Goal: Information Seeking & Learning: Find specific fact

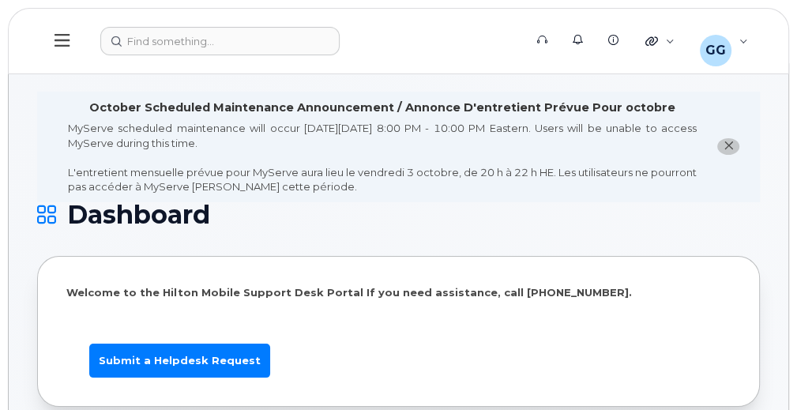
click at [231, 21] on header "Support Alerts Knowledge Base Quicklinks Suspend / Cancel Device Change SIM Car…" at bounding box center [399, 41] width 782 height 66
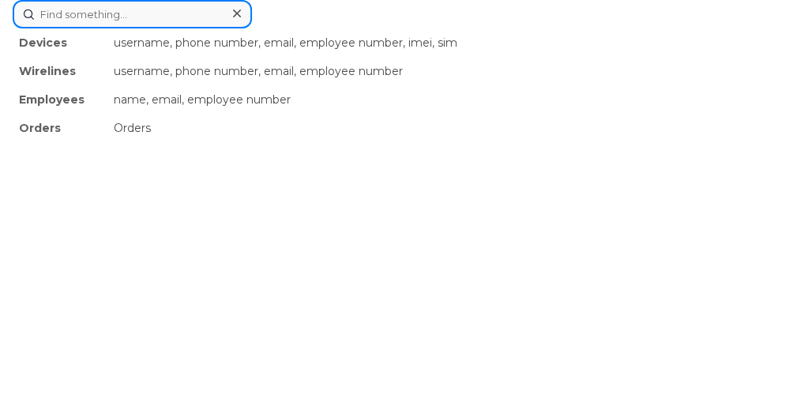
click at [212, 28] on div "Devices username, phone number, email, employee number, imei, sim Wirelines use…" at bounding box center [399, 14] width 772 height 28
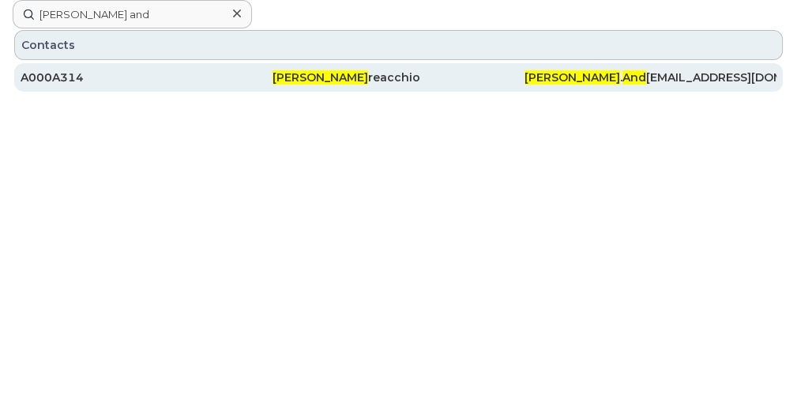
click at [318, 80] on span "Susan And" at bounding box center [321, 77] width 96 height 14
click at [50, 70] on div "A000A314" at bounding box center [147, 78] width 252 height 16
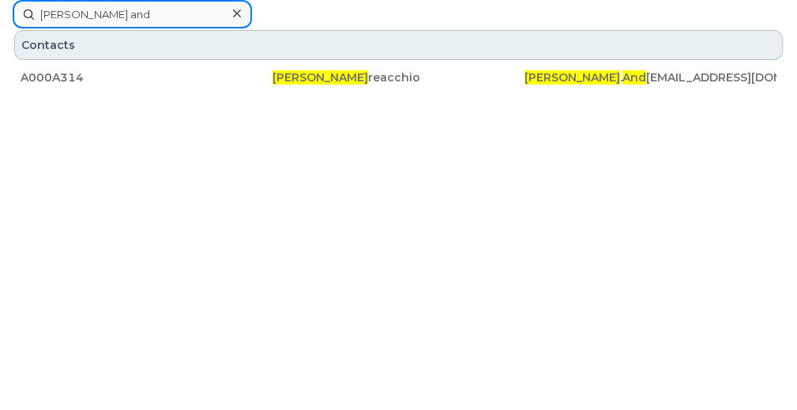
drag, startPoint x: 104, startPoint y: 16, endPoint x: 17, endPoint y: 19, distance: 87.0
click at [17, 19] on input "susan and" at bounding box center [132, 14] width 239 height 28
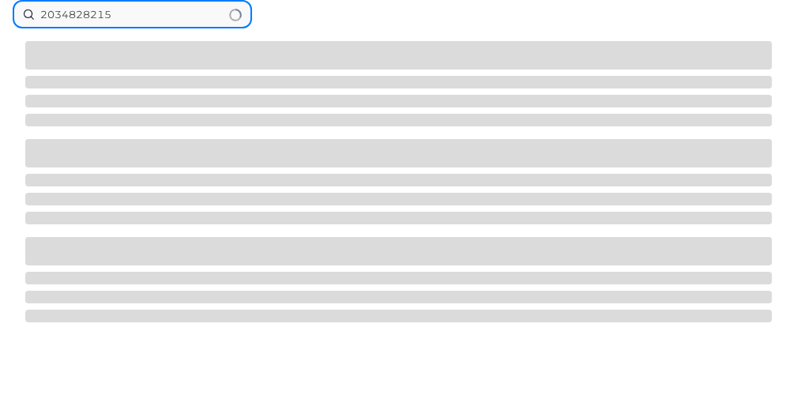
type input "2034828215"
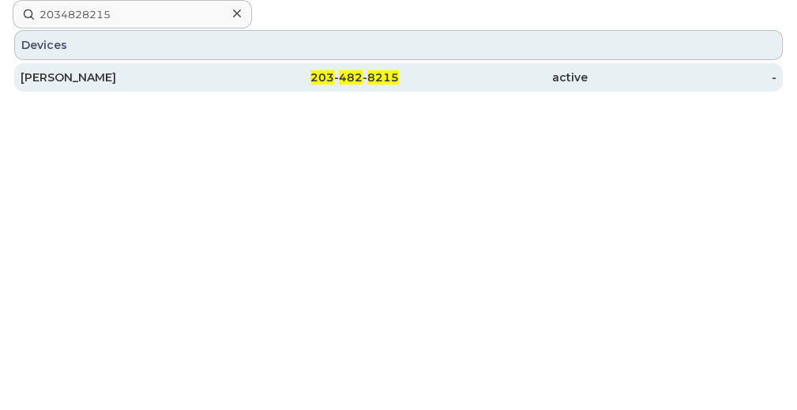
click at [360, 77] on span "482" at bounding box center [351, 77] width 24 height 14
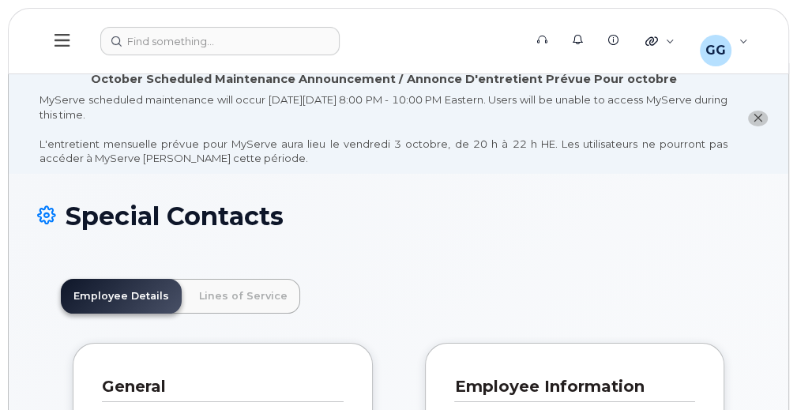
scroll to position [47, 0]
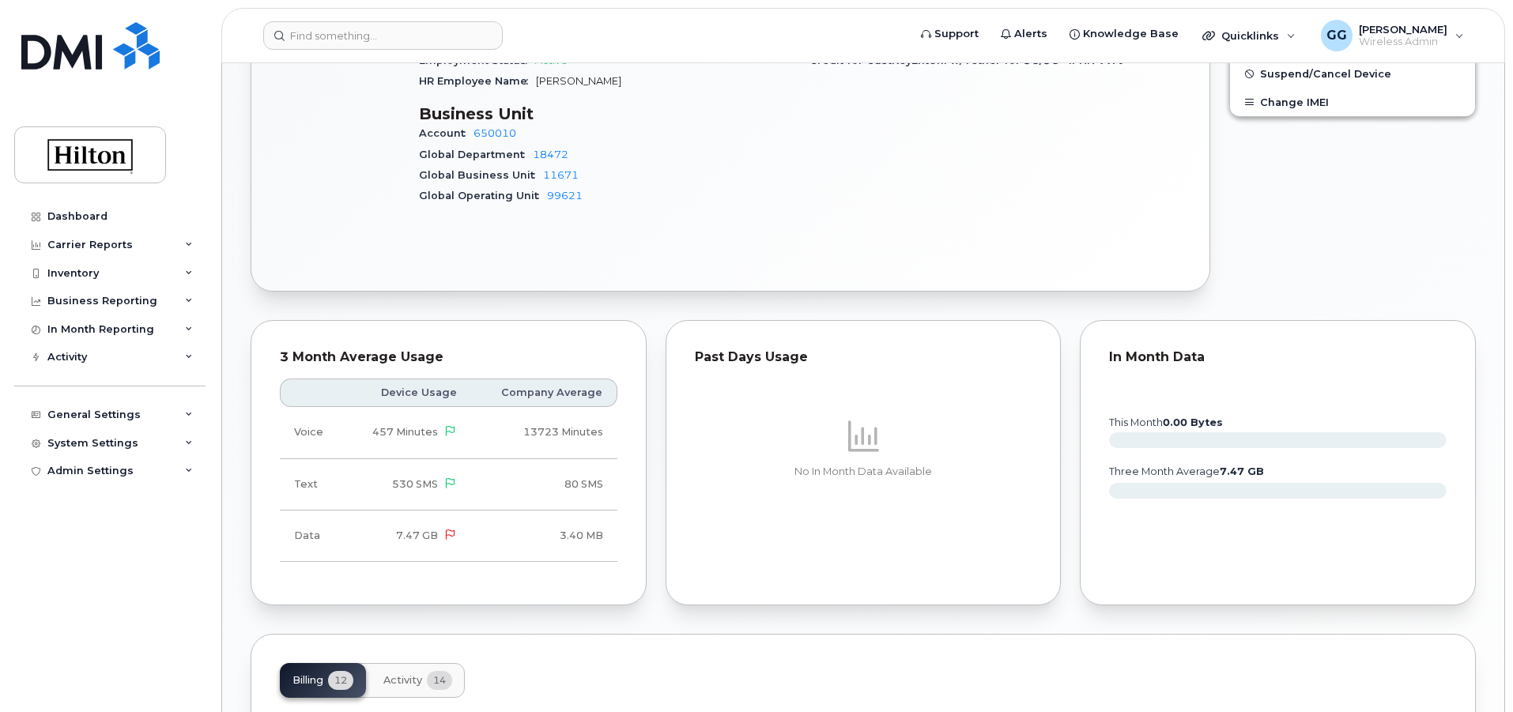
scroll to position [79, 0]
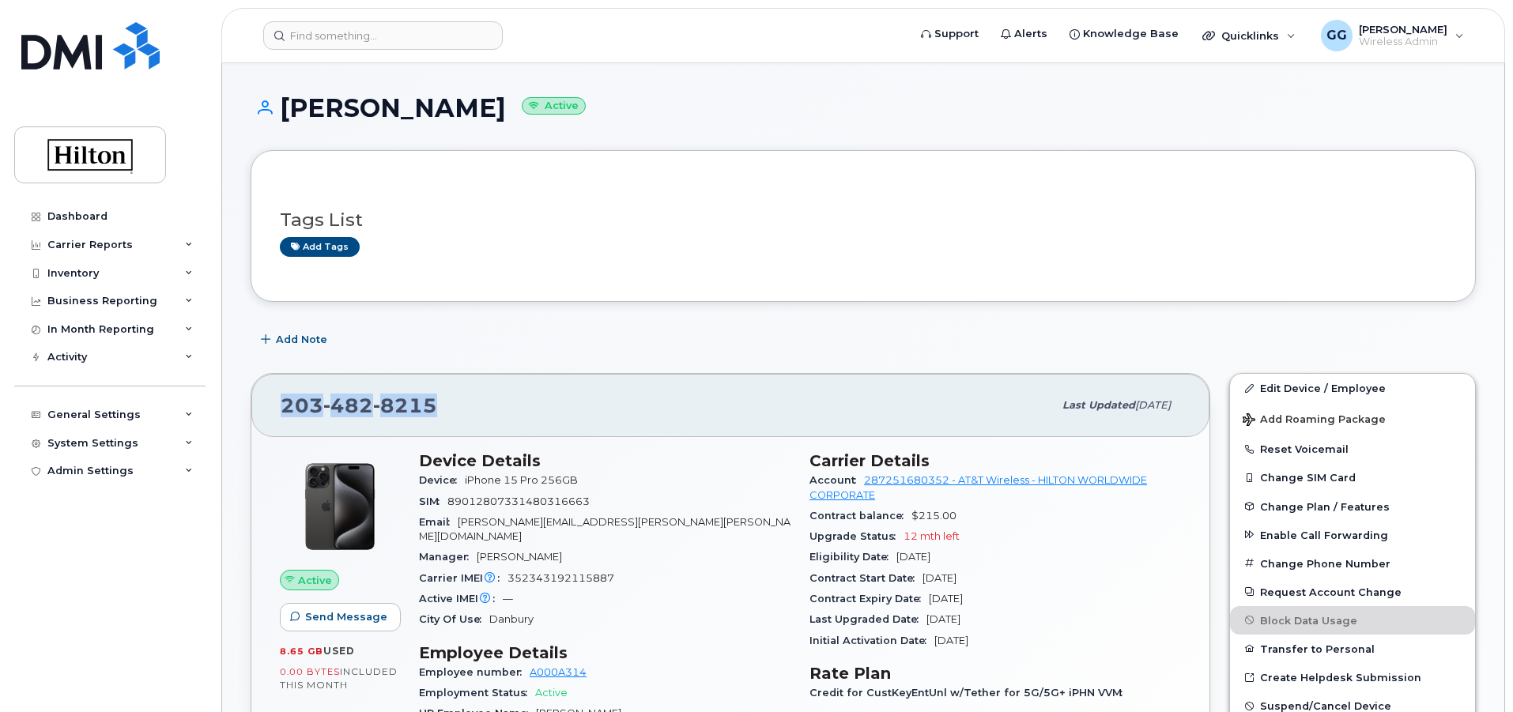
drag, startPoint x: 446, startPoint y: 400, endPoint x: 326, endPoint y: 403, distance: 119.4
click at [249, 409] on div "203 482 8215 Last updated Sep 19, 2025 Active Send Message 8.65 GB  used 0.00 B…" at bounding box center [730, 649] width 978 height 570
copy span "203 482 8215"
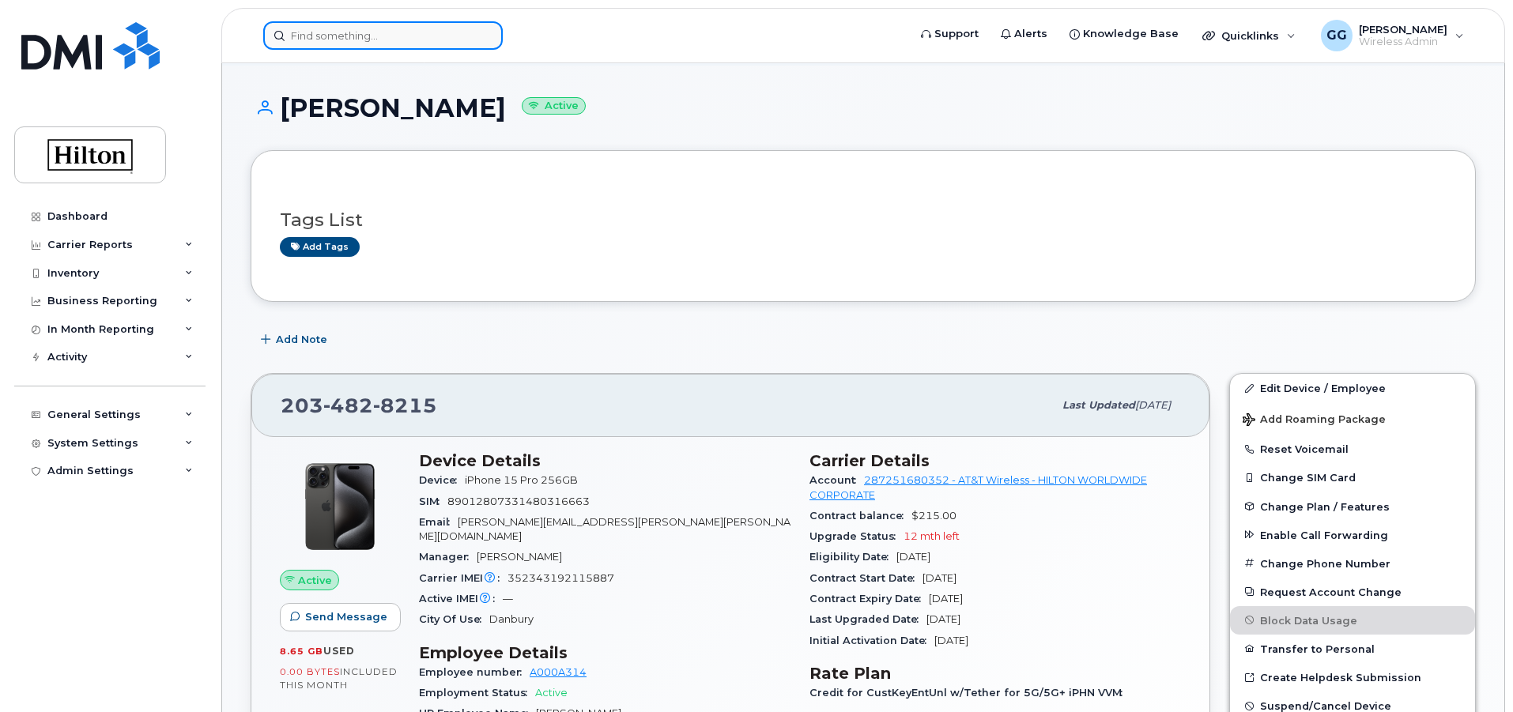
click at [382, 27] on input at bounding box center [382, 35] width 239 height 28
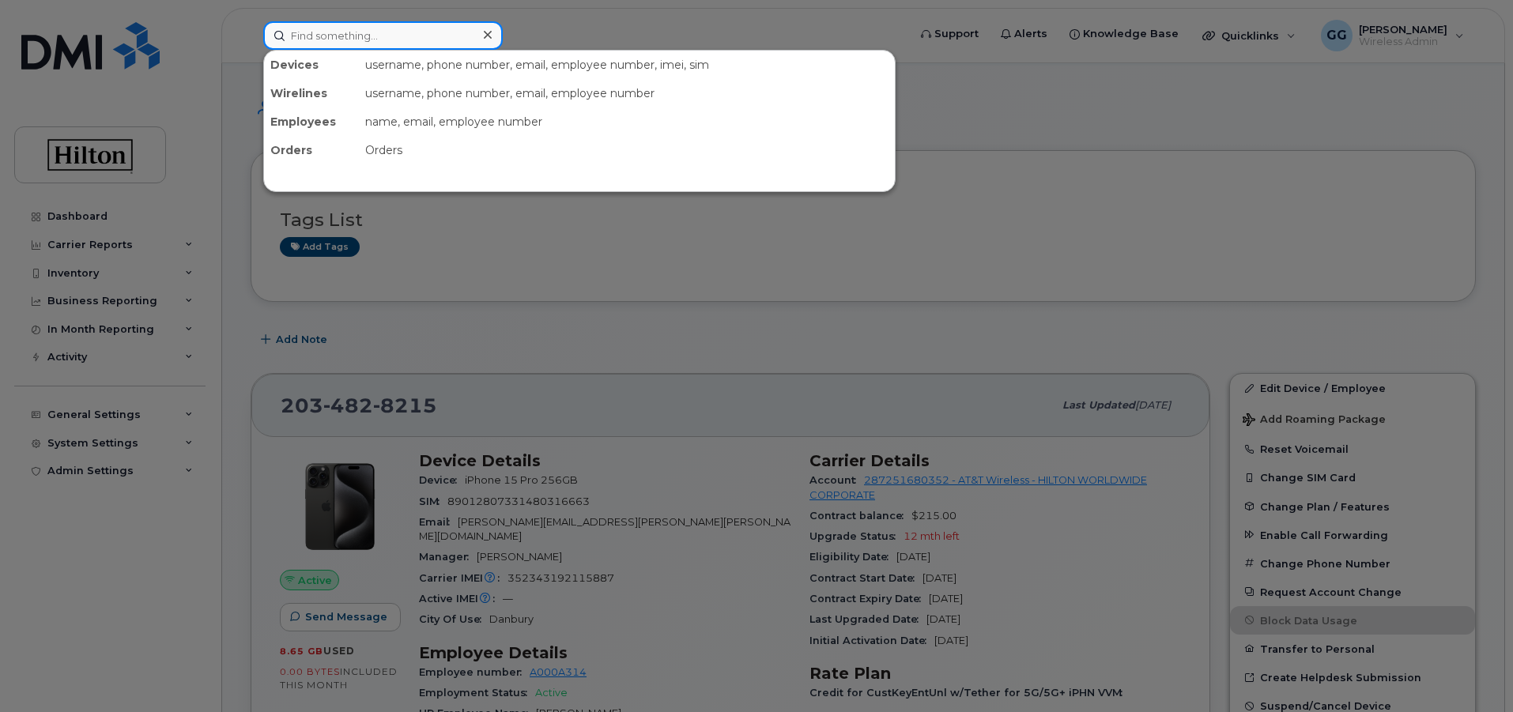
paste input "6174708764"
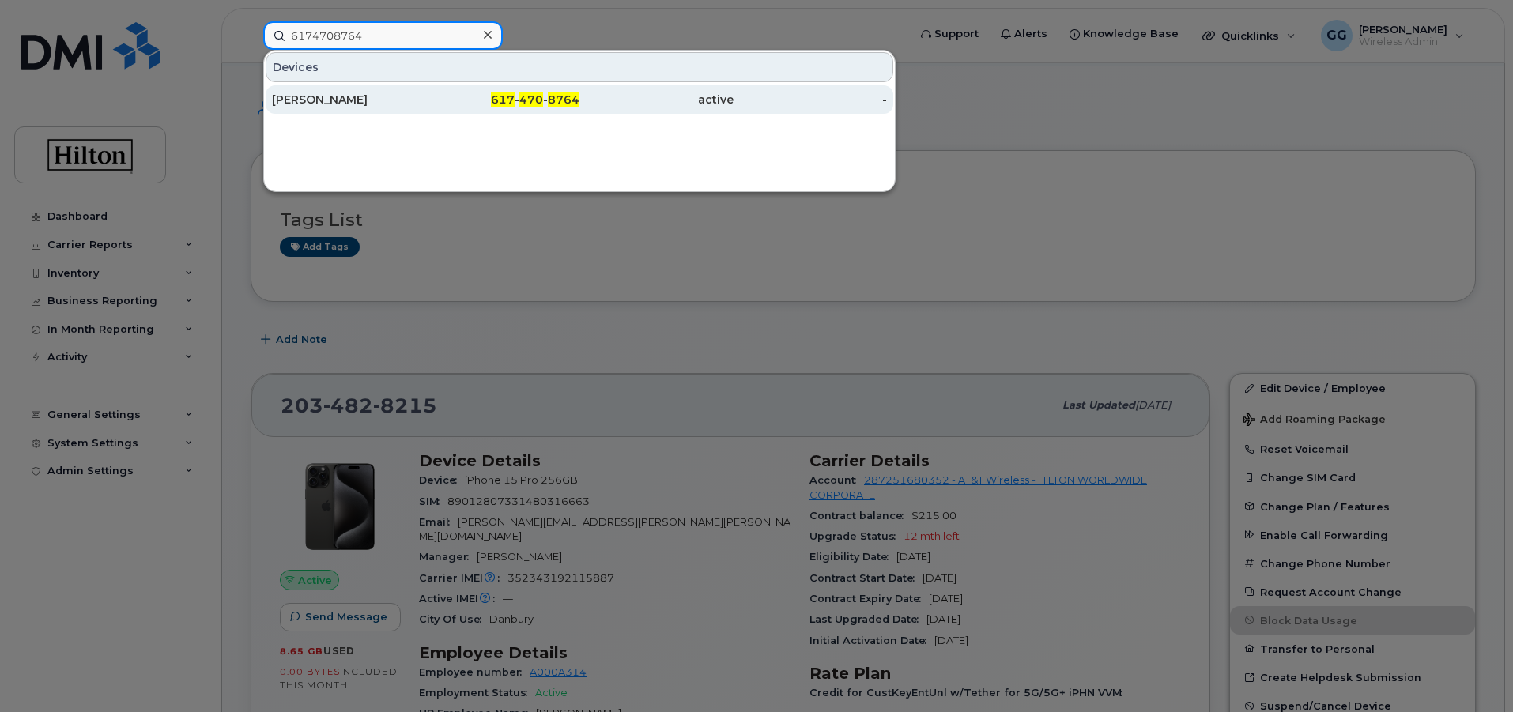
type input "6174708764"
click at [551, 98] on span "8764" at bounding box center [564, 99] width 32 height 14
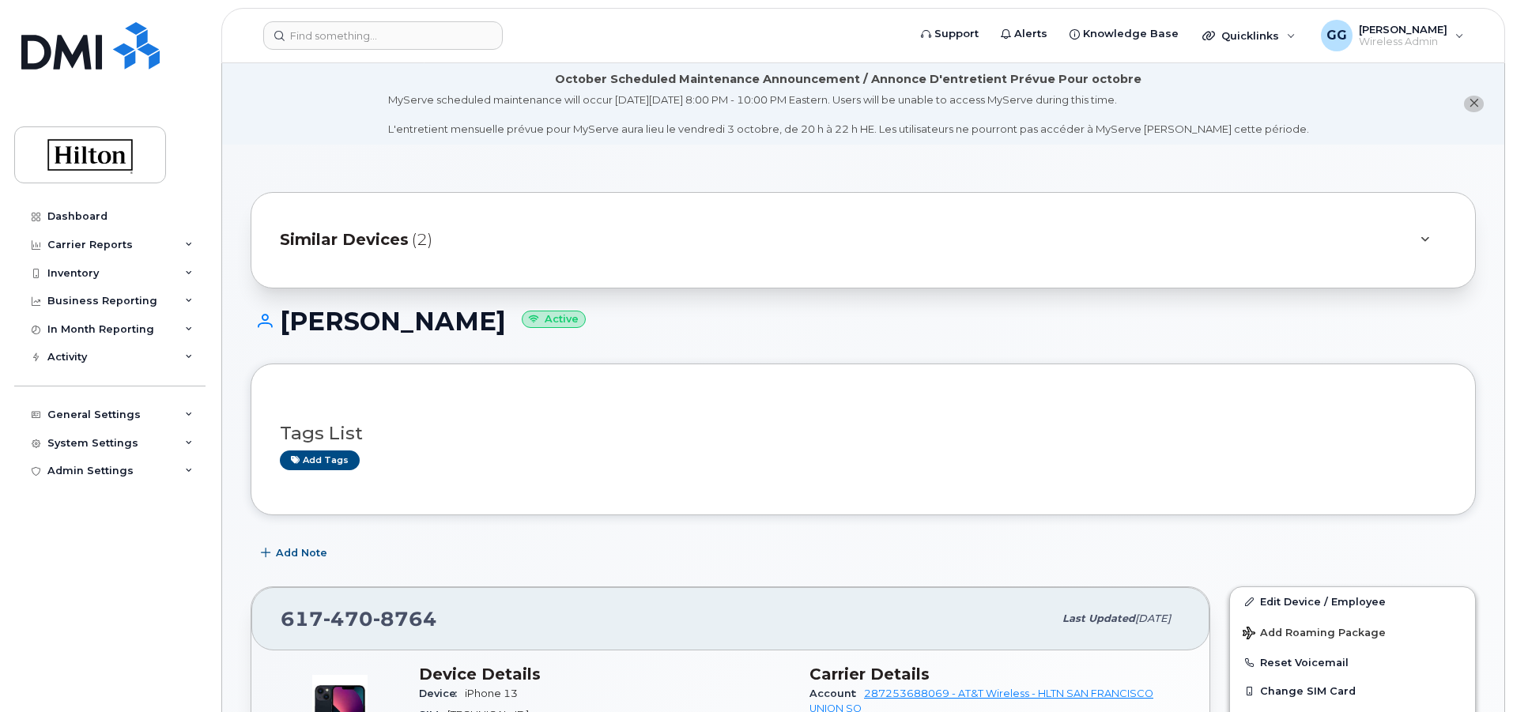
click at [324, 17] on header "Support Alerts Knowledge Base Quicklinks Suspend / Cancel Device Change SIM Car…" at bounding box center [862, 35] width 1283 height 55
click at [317, 39] on input at bounding box center [382, 35] width 239 height 28
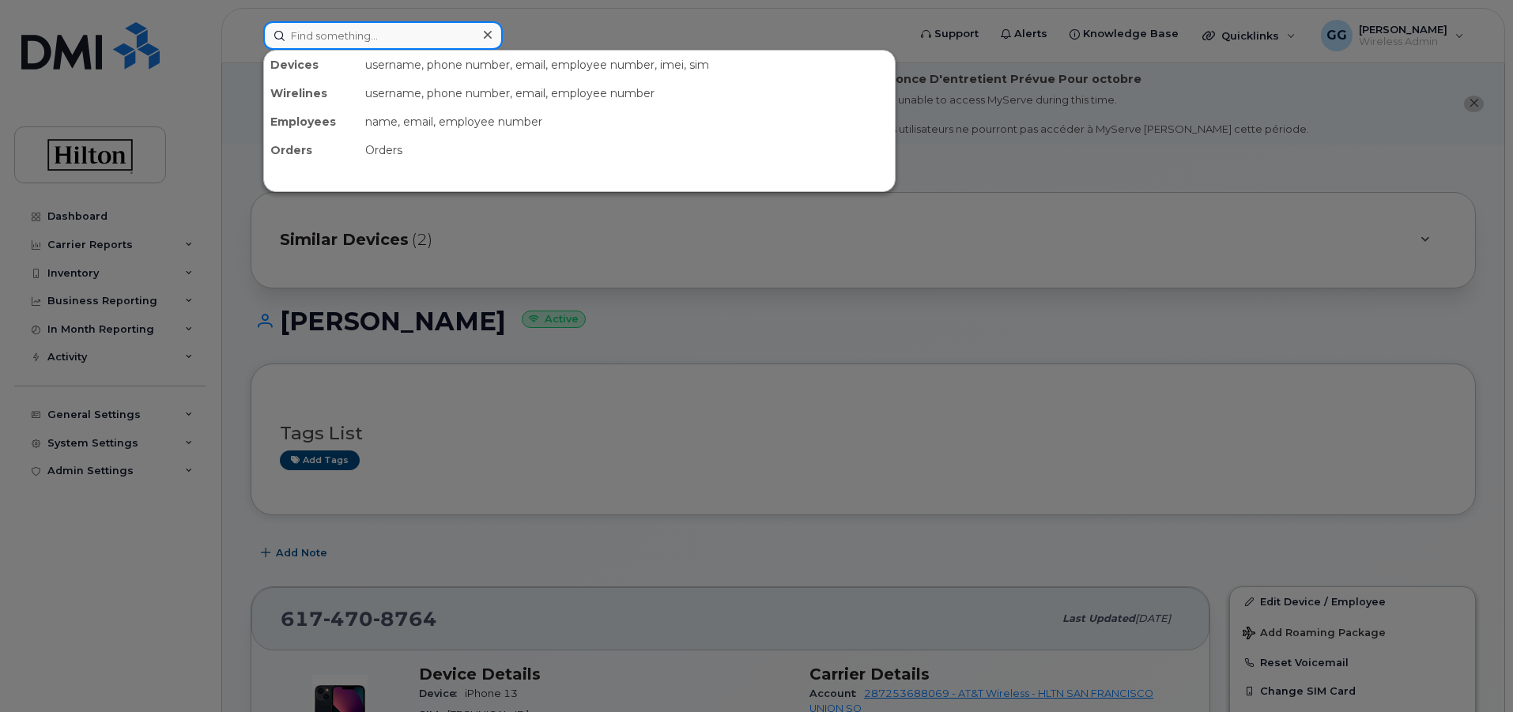
click at [309, 43] on input at bounding box center [382, 35] width 239 height 28
paste input "[PERSON_NAME]"
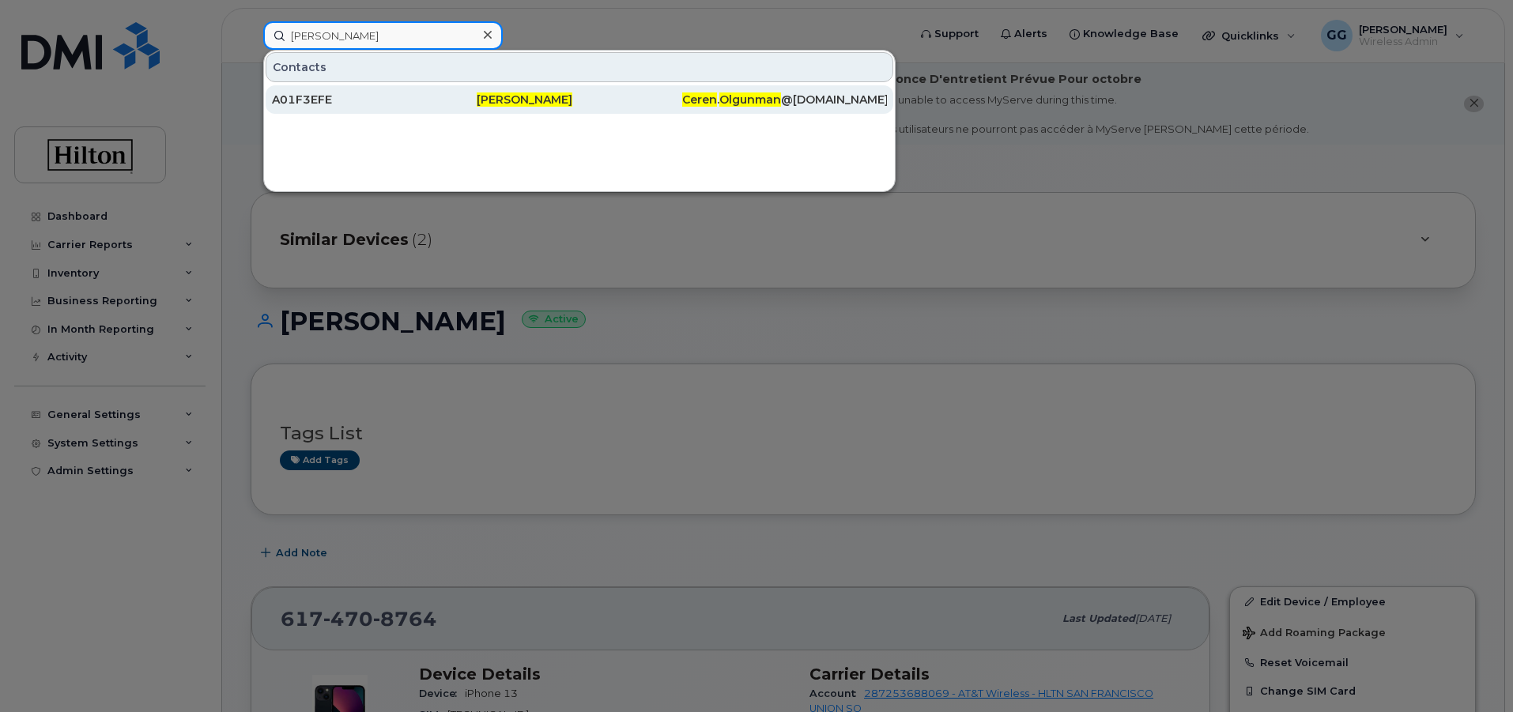
type input "[PERSON_NAME]"
click at [510, 96] on span "[PERSON_NAME]" at bounding box center [525, 99] width 96 height 14
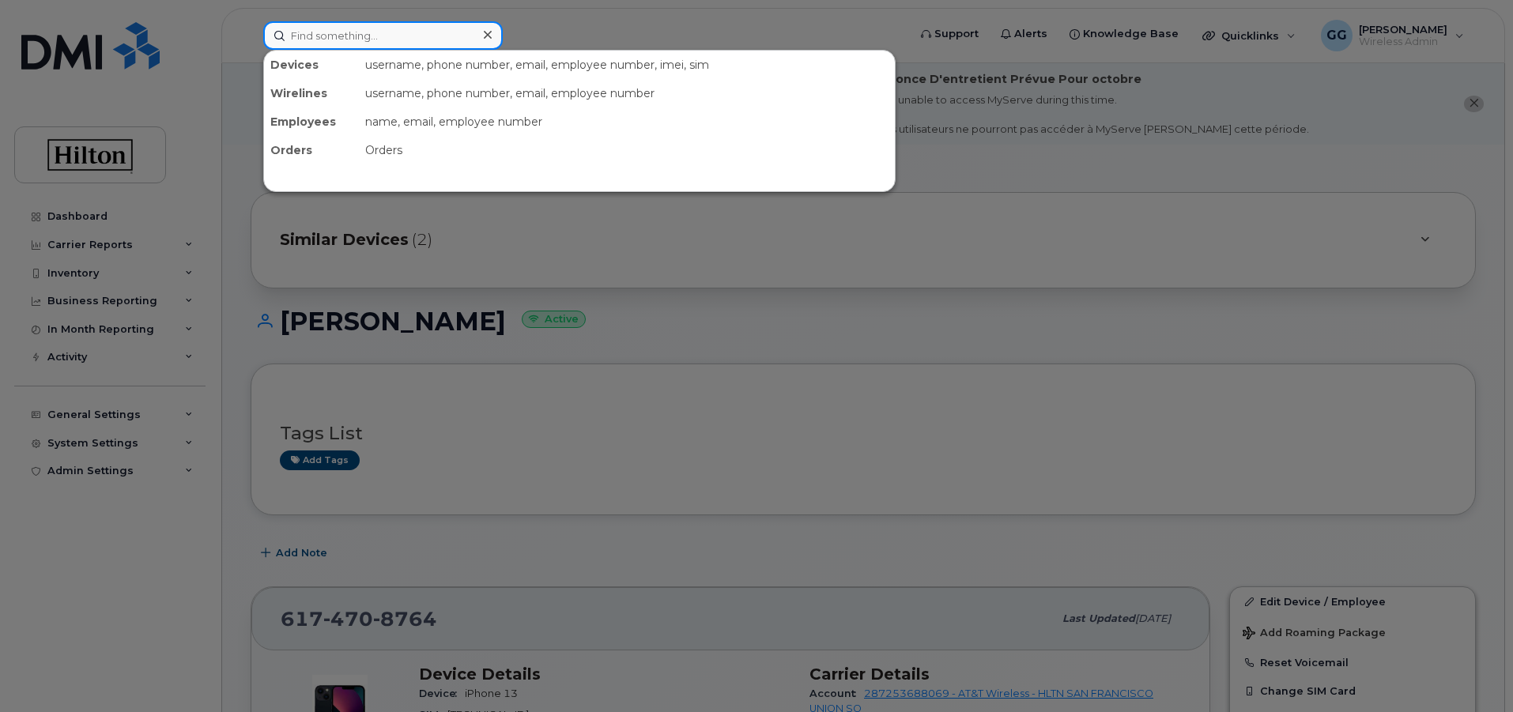
click at [328, 38] on input at bounding box center [382, 35] width 239 height 28
paste input "[PERSON_NAME]"
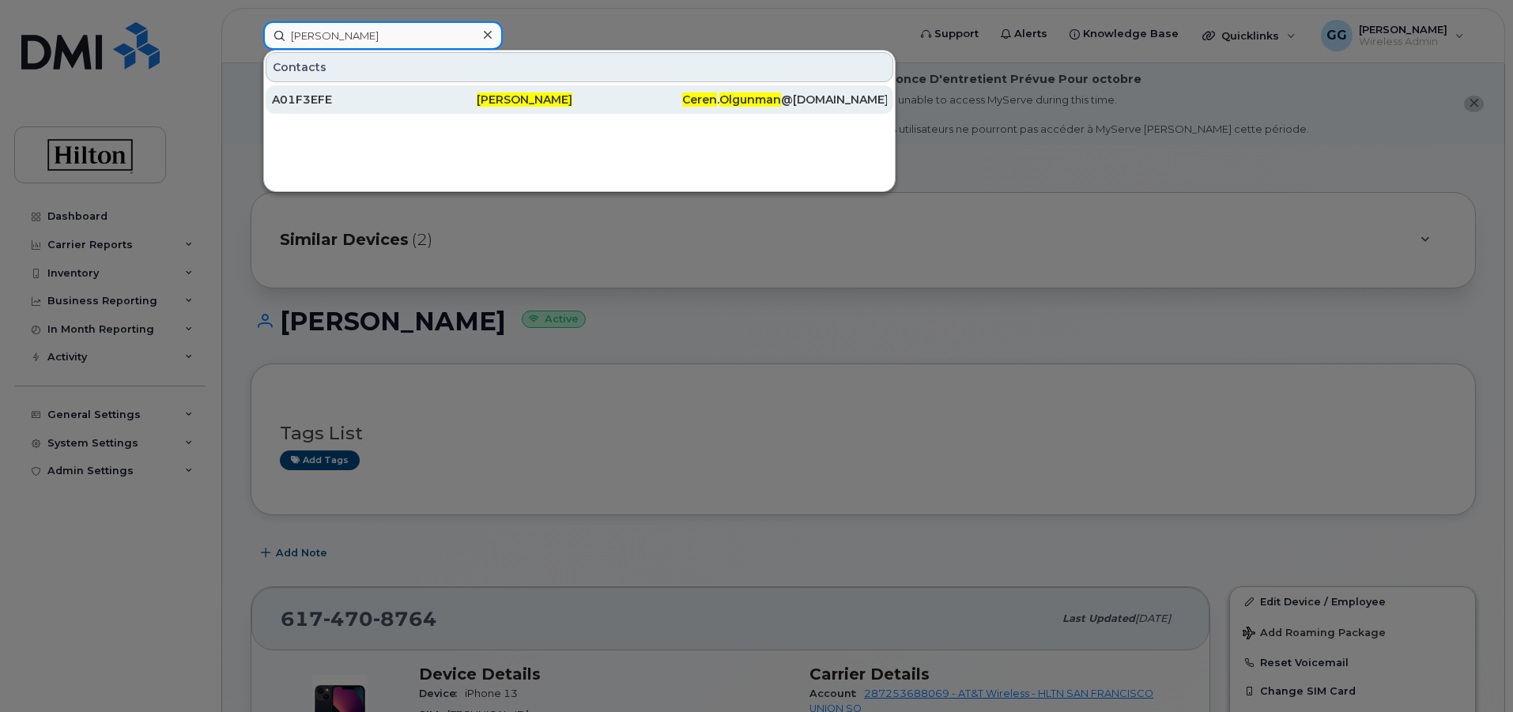
type input "[PERSON_NAME]"
click at [314, 99] on div "A01F3EFE" at bounding box center [374, 100] width 205 height 16
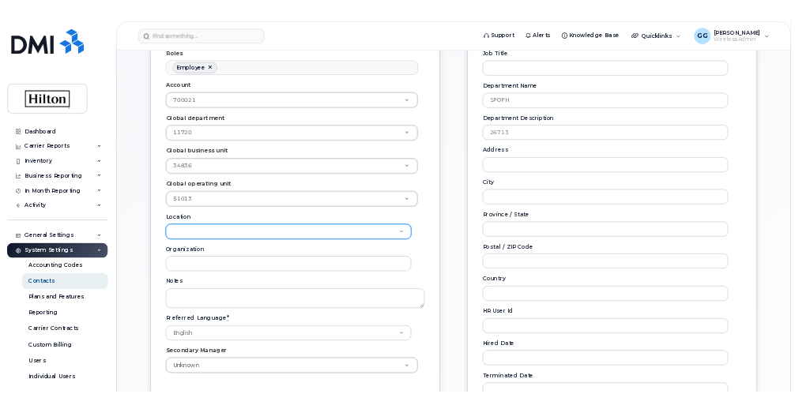
scroll to position [115, 0]
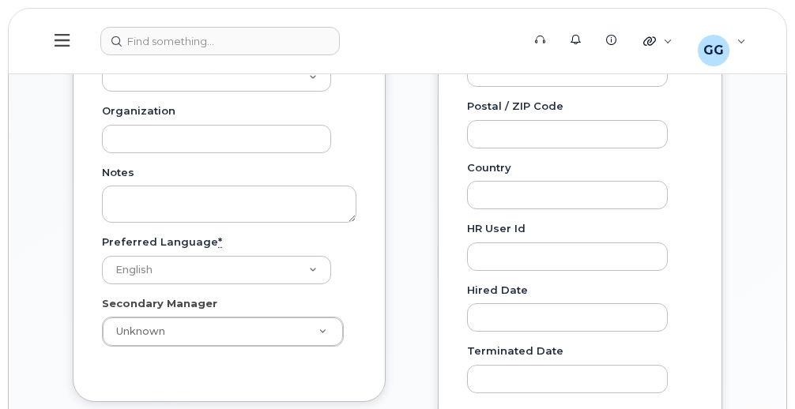
scroll to position [474, 0]
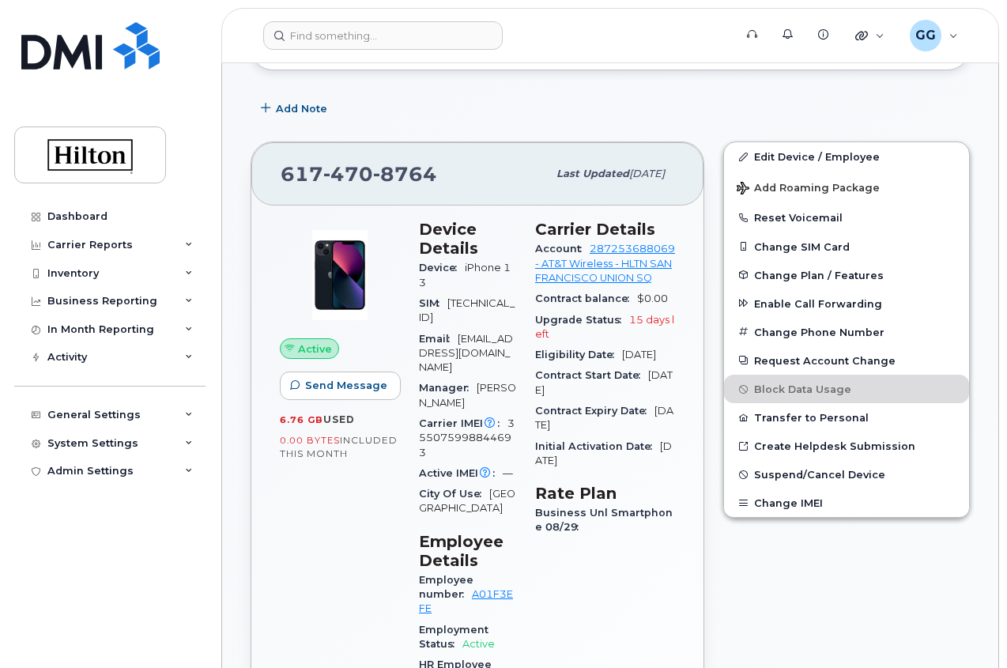
scroll to position [158, 0]
